Goal: Task Accomplishment & Management: Manage account settings

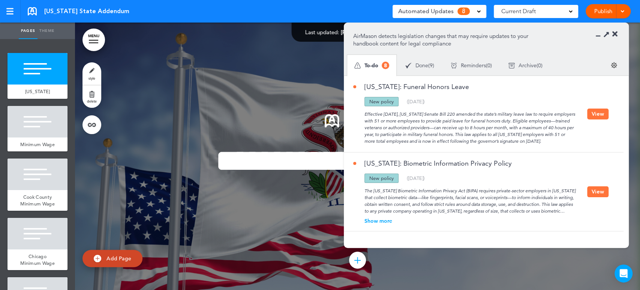
click at [423, 58] on div "Done ( 9 )" at bounding box center [419, 66] width 45 height 20
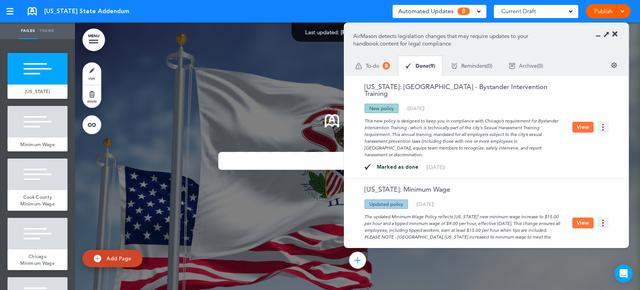
click at [390, 58] on div "To-do 8" at bounding box center [372, 65] width 51 height 21
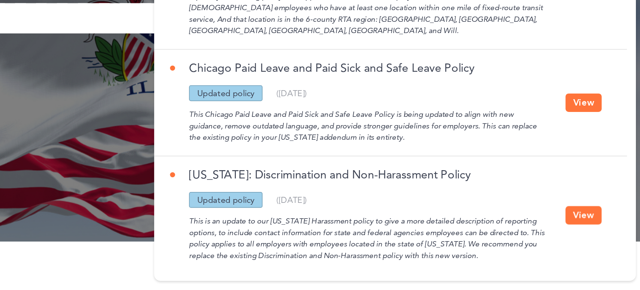
scroll to position [66, 0]
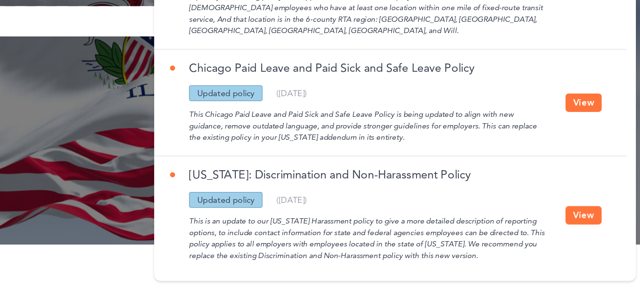
click at [540, 174] on div "Illinois: Discrimination and Non-Harassment Policy Updated policy New policy De…" at bounding box center [482, 208] width 276 height 69
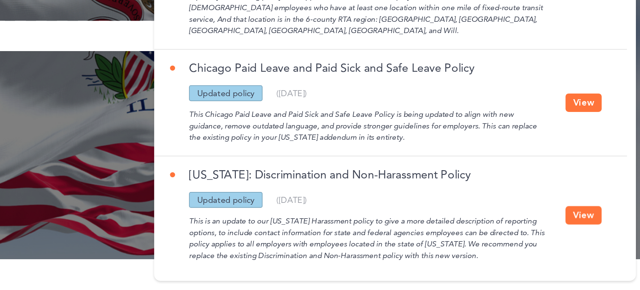
scroll to position [63, 0]
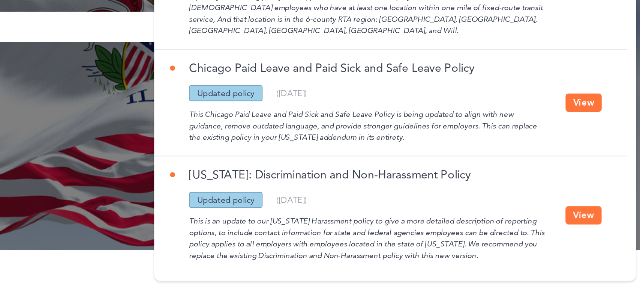
drag, startPoint x: 622, startPoint y: 209, endPoint x: 623, endPoint y: 227, distance: 18.4
click at [623, 227] on section "Illinois: Funeral Honors Leave Updated policy New policy Deleted policy ( 08/06…" at bounding box center [484, 157] width 280 height 163
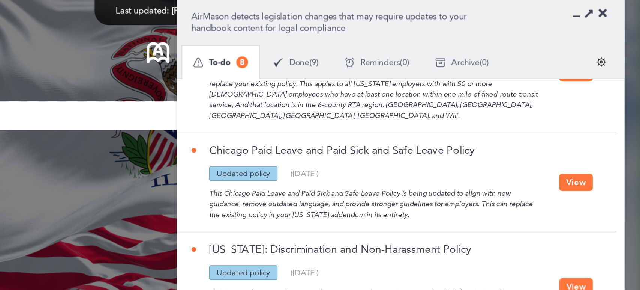
scroll to position [60, 0]
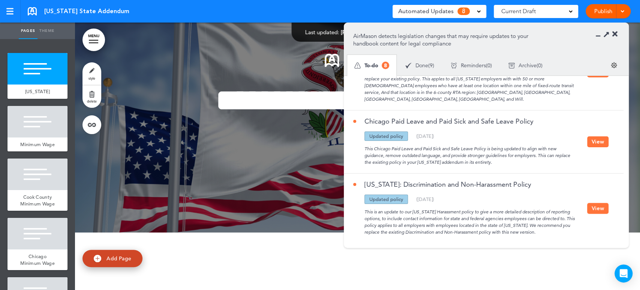
click at [600, 35] on icon at bounding box center [600, 34] width 0 height 8
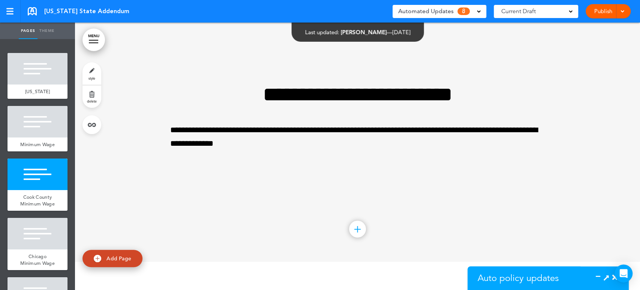
scroll to position [572, 0]
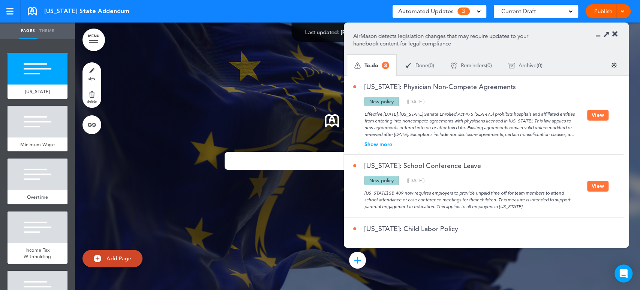
scroll to position [52, 0]
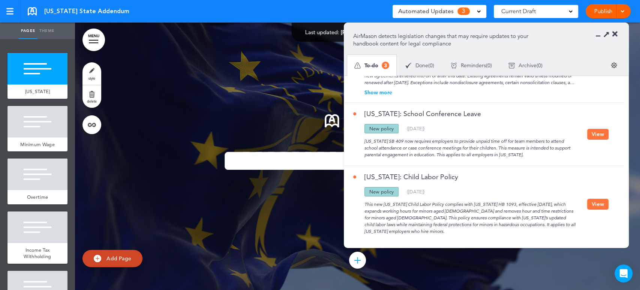
drag, startPoint x: 447, startPoint y: 176, endPoint x: 364, endPoint y: 176, distance: 82.9
click at [364, 176] on div "[US_STATE]: Child Labor Policy" at bounding box center [470, 180] width 234 height 14
click at [360, 158] on div "[US_STATE]: School Conference Leave Updated policy New policy Deleted policy ( …" at bounding box center [482, 134] width 276 height 63
